Goal: Find specific page/section

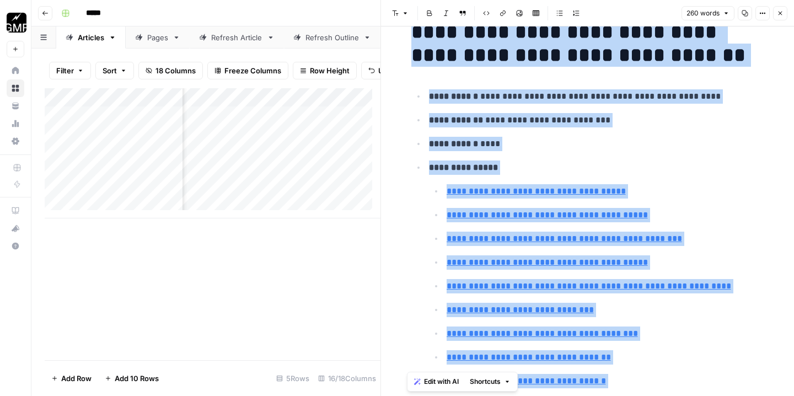
scroll to position [35, 0]
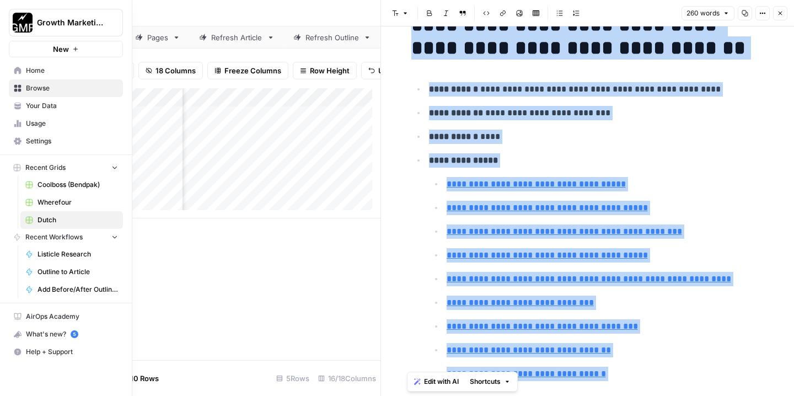
click at [53, 106] on span "Your Data" at bounding box center [72, 106] width 92 height 10
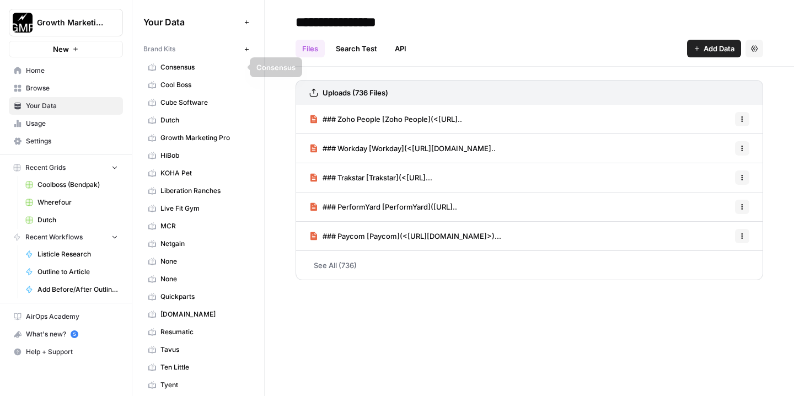
click at [189, 88] on span "Cool Boss" at bounding box center [204, 85] width 88 height 10
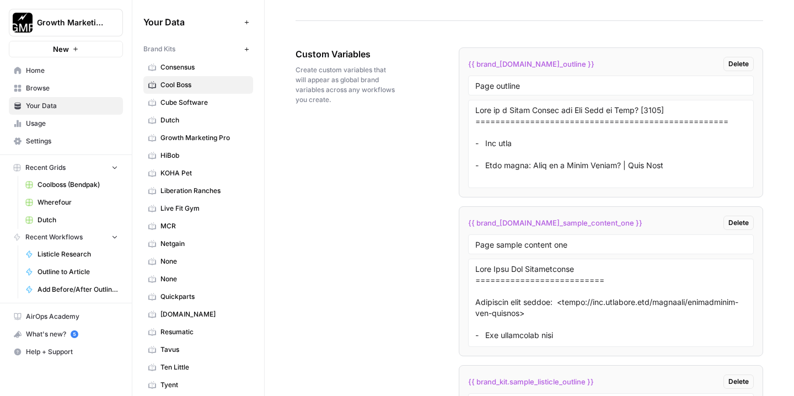
scroll to position [1818, 0]
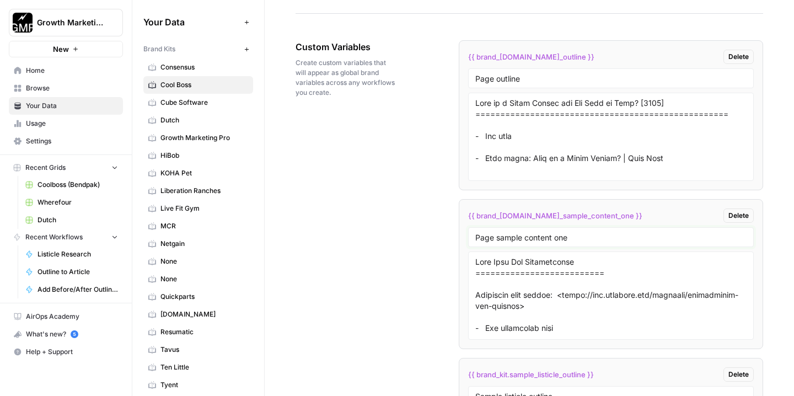
drag, startPoint x: 591, startPoint y: 236, endPoint x: 491, endPoint y: 240, distance: 99.9
click at [491, 240] on input "Page sample content one" at bounding box center [610, 237] width 271 height 10
click at [477, 237] on input "Page sample content one" at bounding box center [610, 237] width 271 height 10
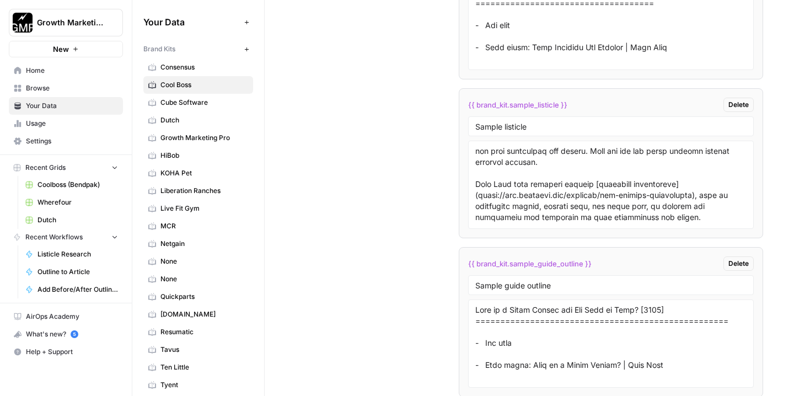
scroll to position [2454, 0]
